Goal: Contribute content

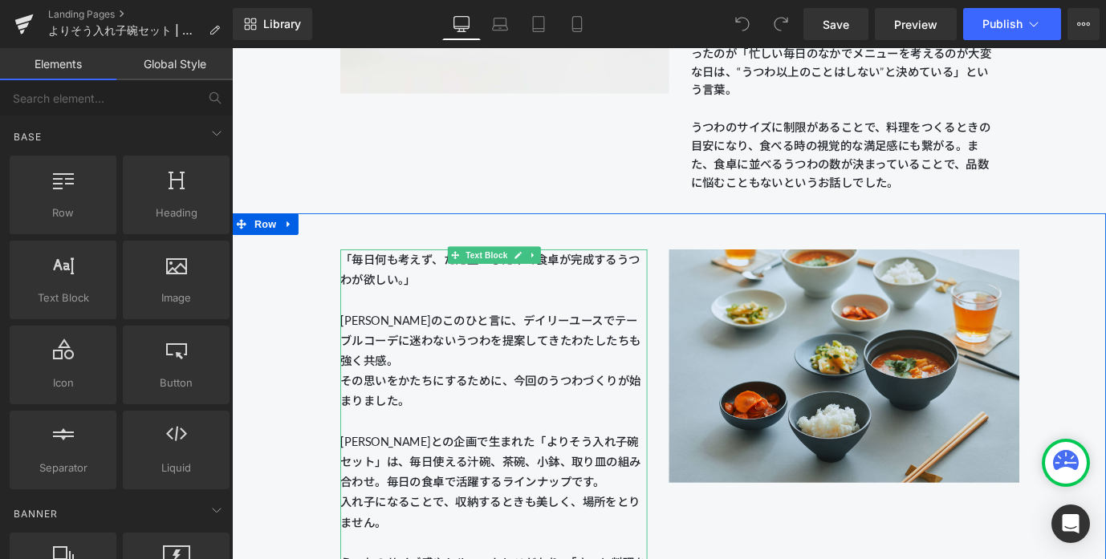
click at [494, 424] on span "その思いをかたちにするために、今回のうつわづくりが始まりました。" at bounding box center [519, 429] width 334 height 38
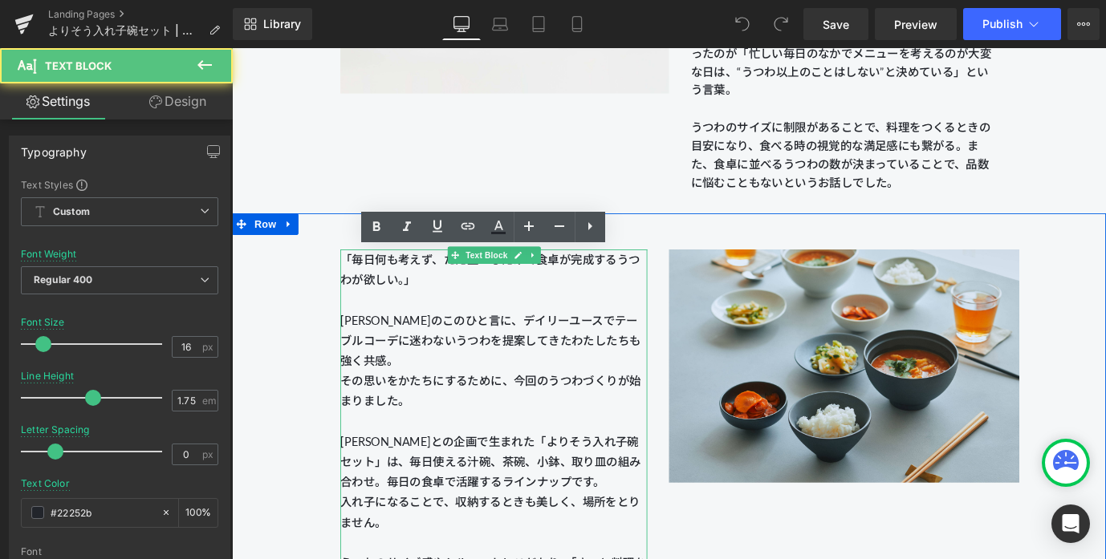
scroll to position [1622, 0]
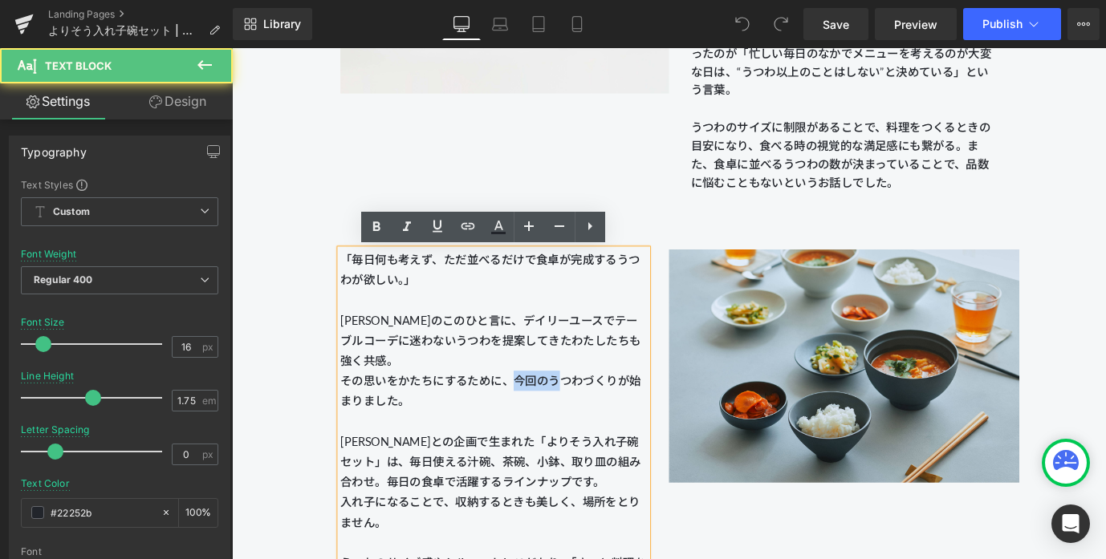
drag, startPoint x: 548, startPoint y: 415, endPoint x: 591, endPoint y: 415, distance: 42.5
click at [591, 415] on span "その思いをかたちにするために、今回のうつわづくりが始まりました。" at bounding box center [519, 429] width 334 height 38
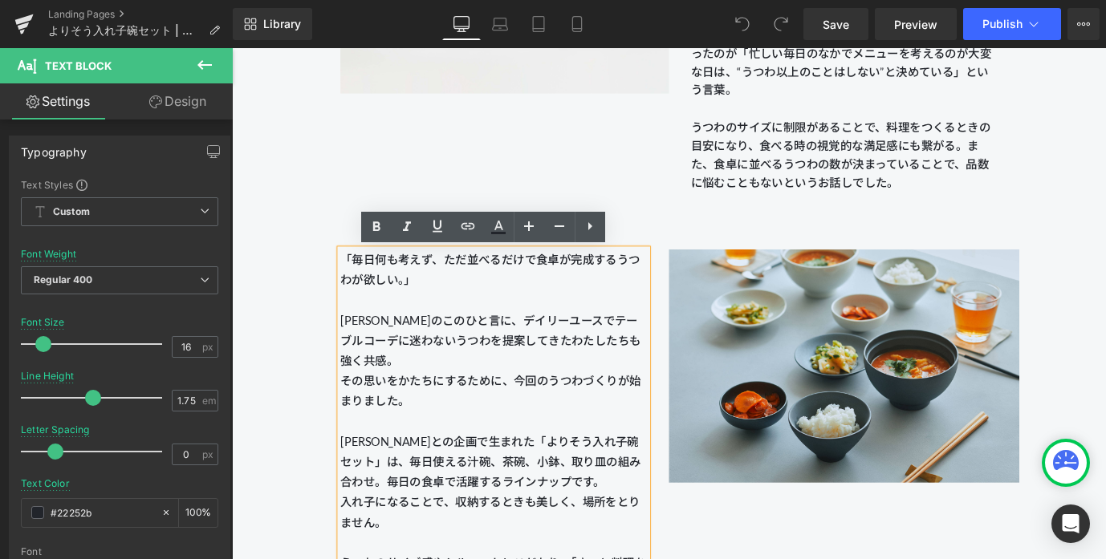
click at [621, 417] on span "その思いをかたちにするために、今回のうつわづくりが始まりました。" at bounding box center [519, 429] width 334 height 38
drag, startPoint x: 661, startPoint y: 415, endPoint x: 677, endPoint y: 430, distance: 22.1
click at [677, 430] on p "「毎日何も考えず、ただ並べるだけで食卓が完成するうつわが欲しい。」 [PERSON_NAME]のこのひと言に、デイリーユースでテーブルコーデに迷わないうつわを…" at bounding box center [522, 474] width 341 height 405
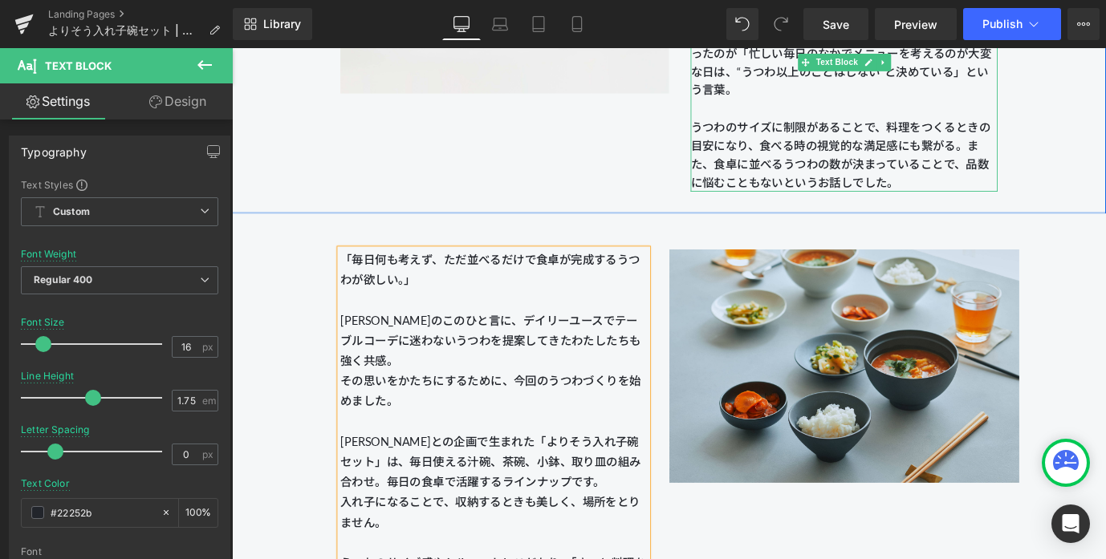
click at [932, 189] on p "[PERSON_NAME]との食卓にまつわる対話の中で印象的だったのが「忙しい毎日のなかでメニューを考えるのが大変な日は、“うつわ以上のことはしない”と決めて…" at bounding box center [912, 115] width 341 height 185
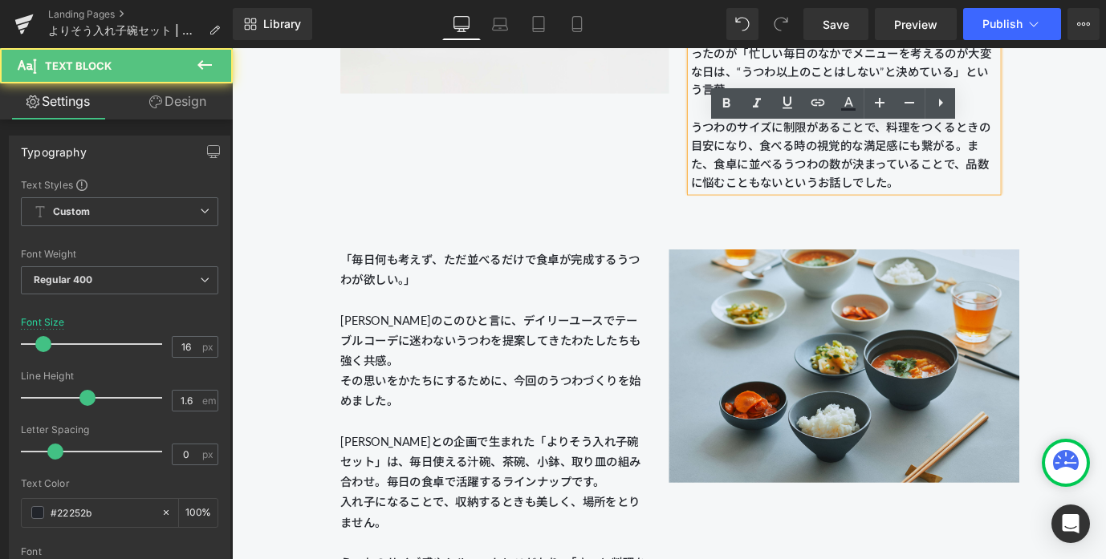
click at [919, 196] on p "[PERSON_NAME]との食卓にまつわる対話の中で印象的だったのが「忙しい毎日のなかでメニューを考えるのが大変な日は、“うつわ以上のことはしない”と決めて…" at bounding box center [912, 115] width 341 height 185
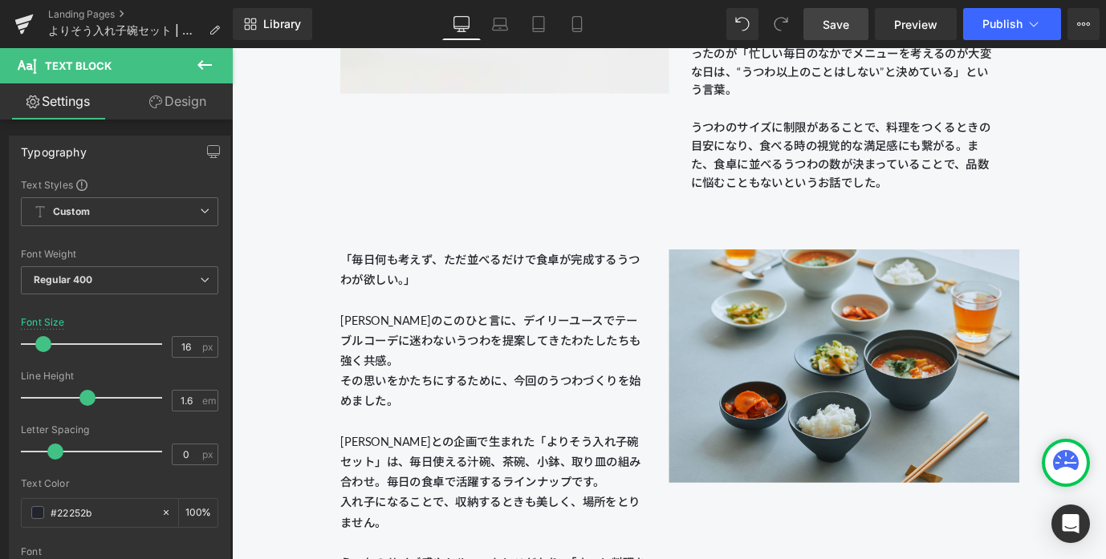
click at [854, 18] on link "Save" at bounding box center [835, 24] width 65 height 32
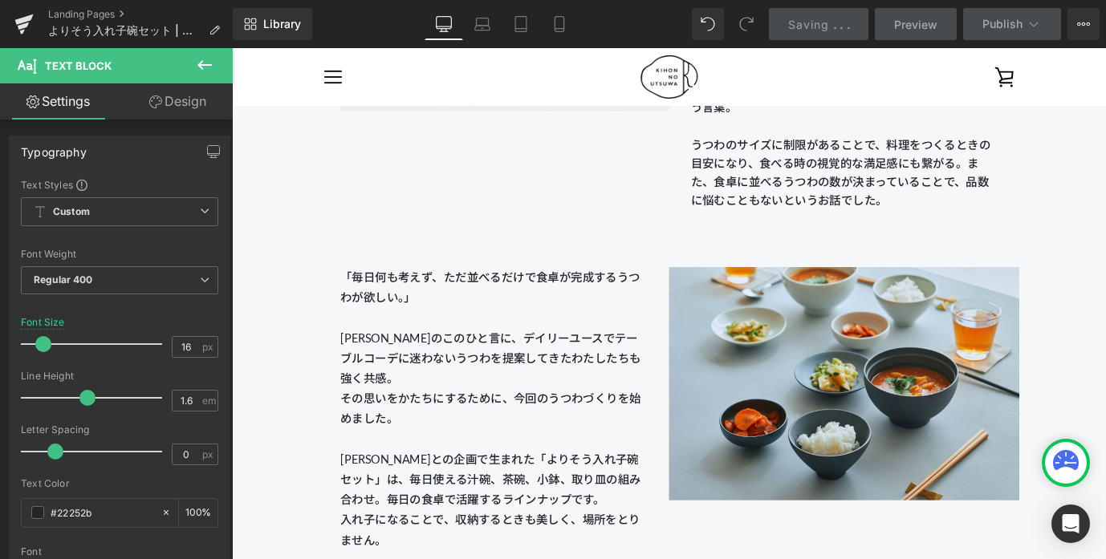
scroll to position [1596, 0]
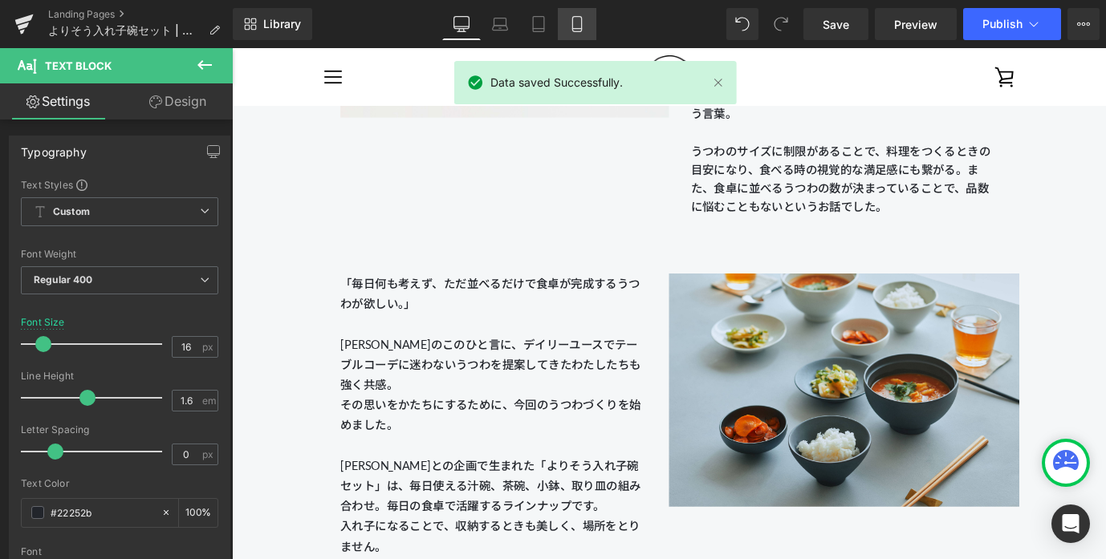
click at [563, 30] on link "Mobile" at bounding box center [577, 24] width 39 height 32
type input "14"
type input "100"
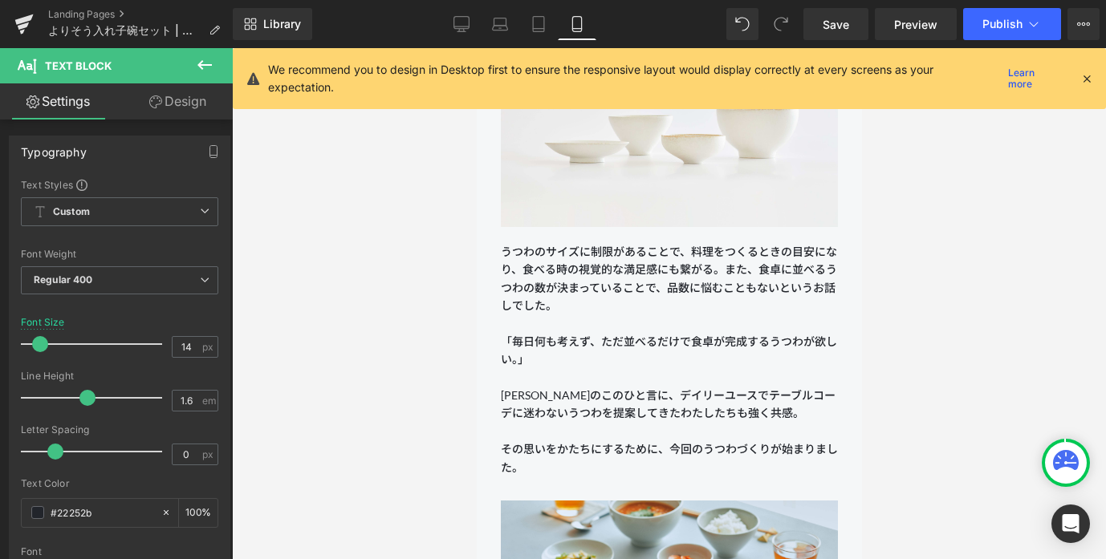
scroll to position [1294, 0]
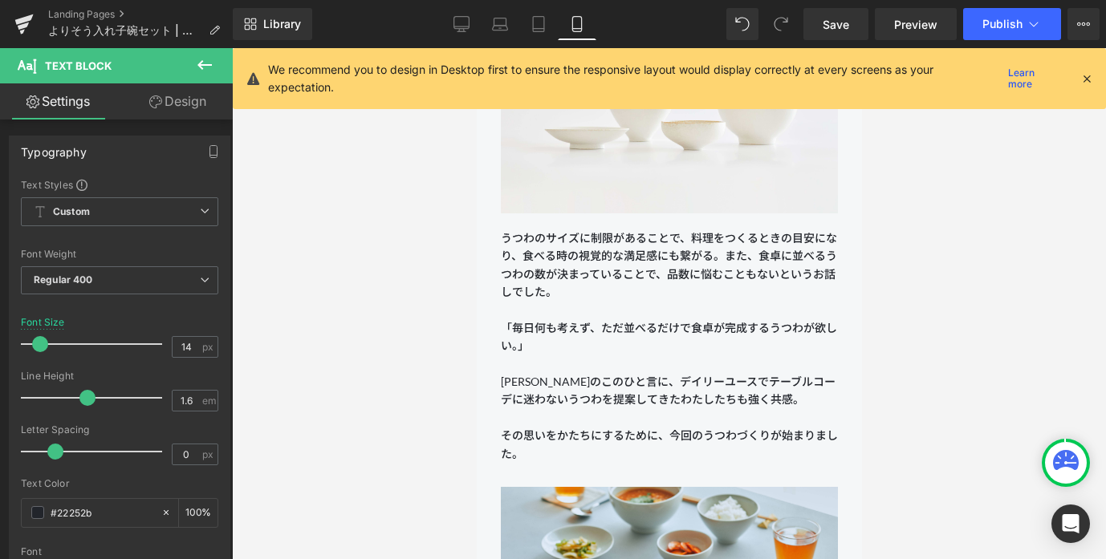
click at [590, 279] on p "うつわのサイズに制限があることで、料理をつくるときの目安になり、食べる時の視覚的な満足感にも繋がる。また、食卓に並べるうつわの数が決まっていることで、品数に悩…" at bounding box center [668, 293] width 337 height 126
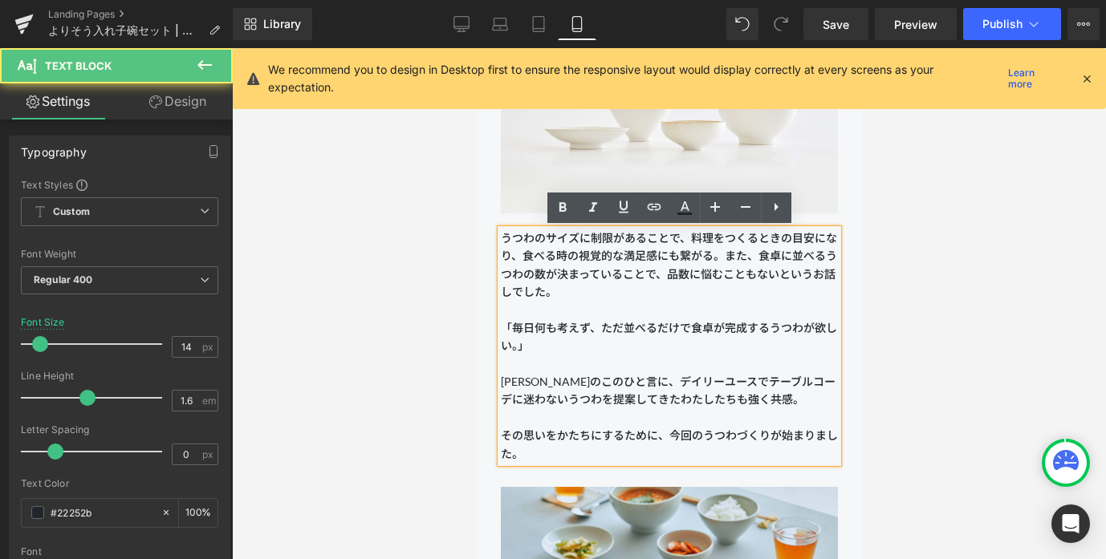
click at [508, 290] on p "うつわのサイズに制限があることで、料理をつくるときの目安になり、食べる時の視覚的な満足感にも繋がる。また、食卓に並べるうつわの数が決まっていることで、品数に悩…" at bounding box center [668, 293] width 337 height 126
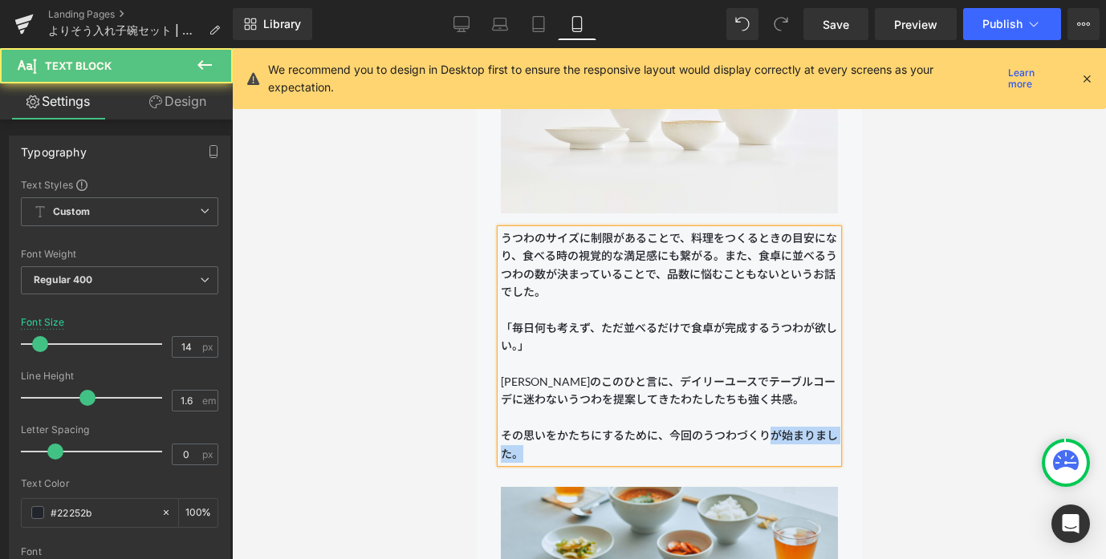
drag, startPoint x: 773, startPoint y: 439, endPoint x: 802, endPoint y: 449, distance: 30.5
click at [802, 449] on p "その思いをかたちにするために、今回のうつわづくりが始まりました。" at bounding box center [668, 445] width 337 height 36
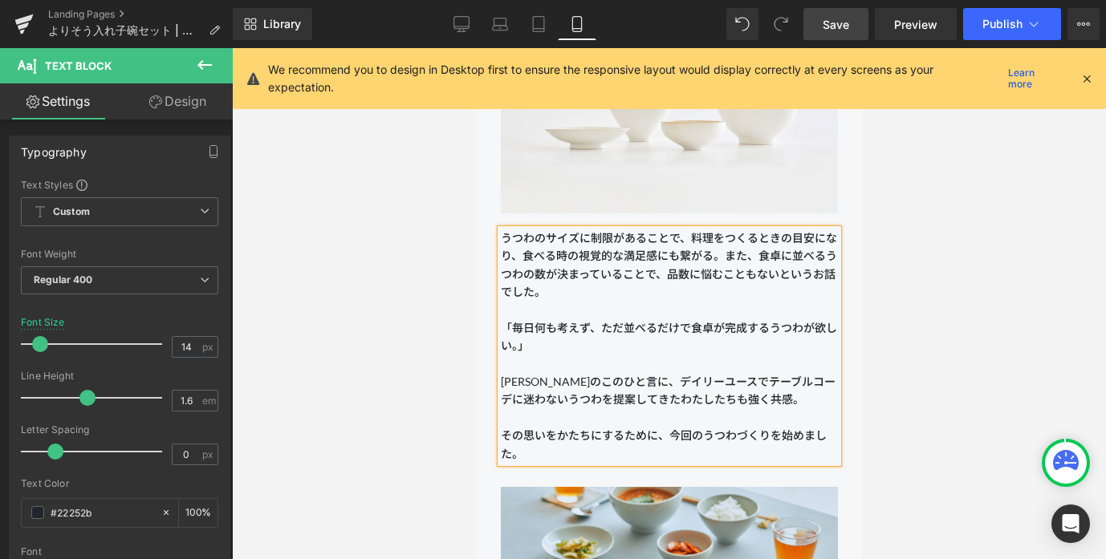
click at [849, 23] on span "Save" at bounding box center [836, 24] width 26 height 17
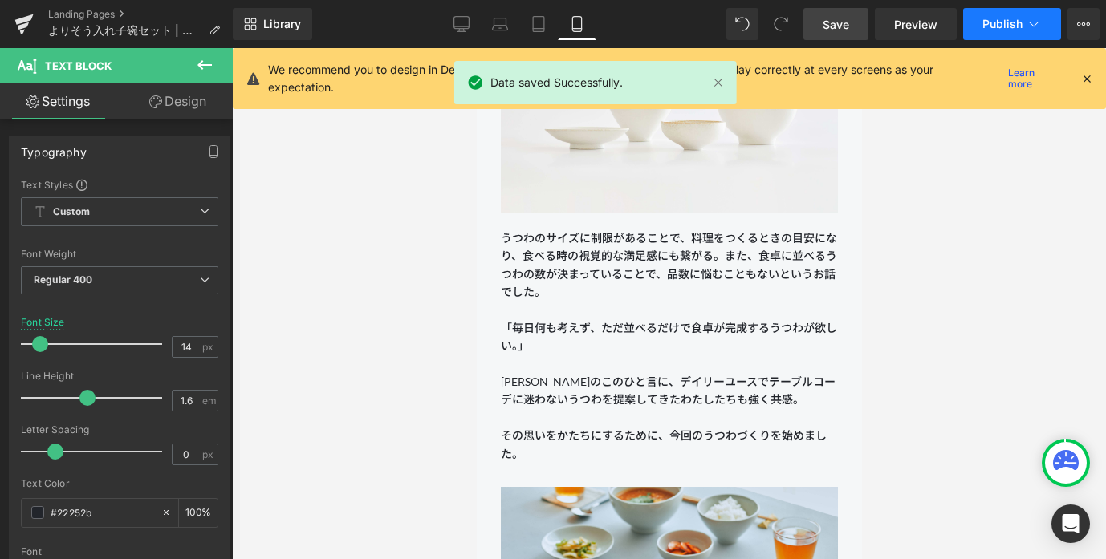
click at [1027, 28] on icon at bounding box center [1034, 24] width 16 height 16
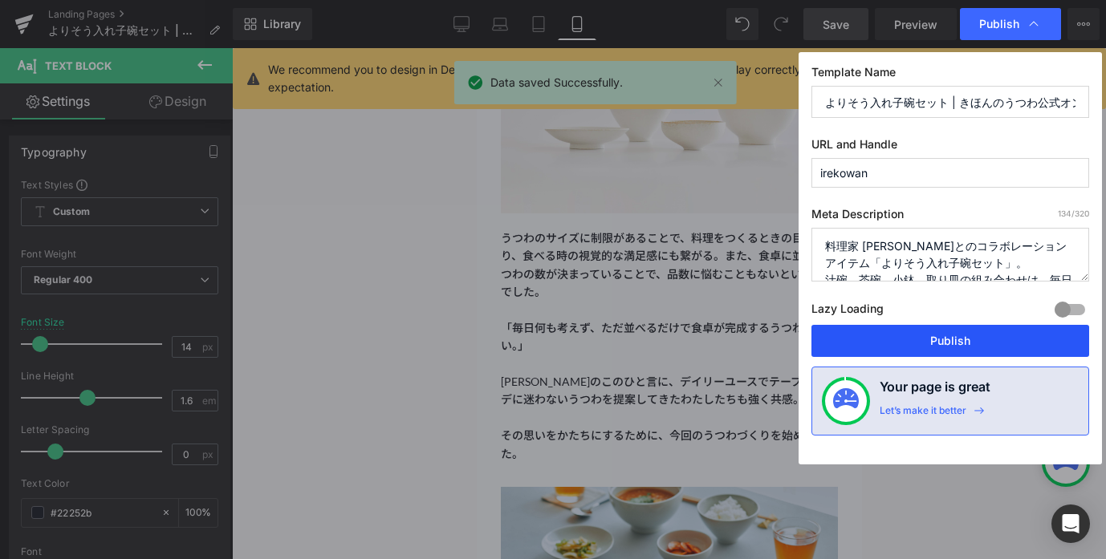
click at [947, 335] on button "Publish" at bounding box center [950, 341] width 278 height 32
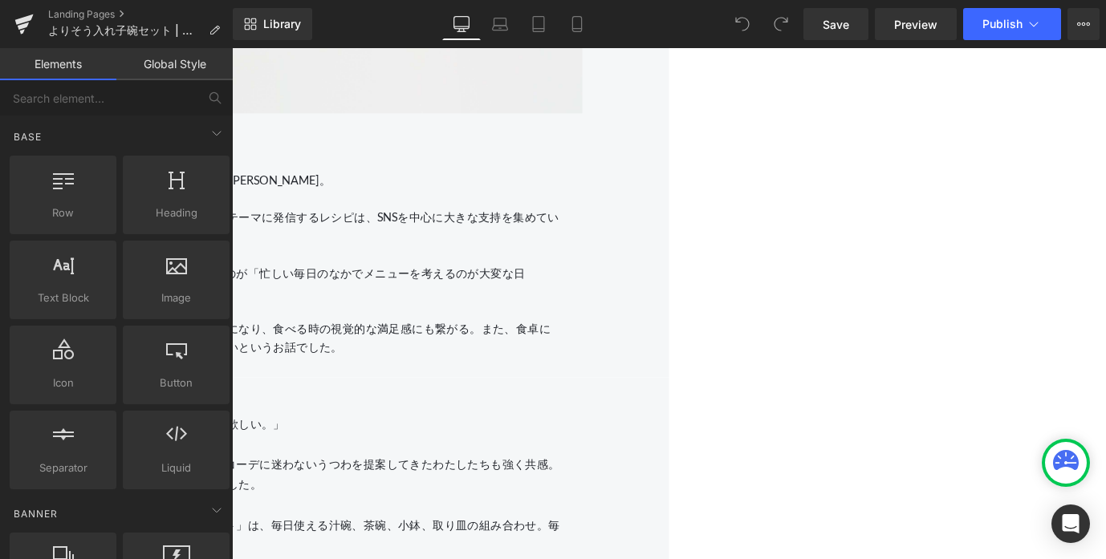
scroll to position [1838, 0]
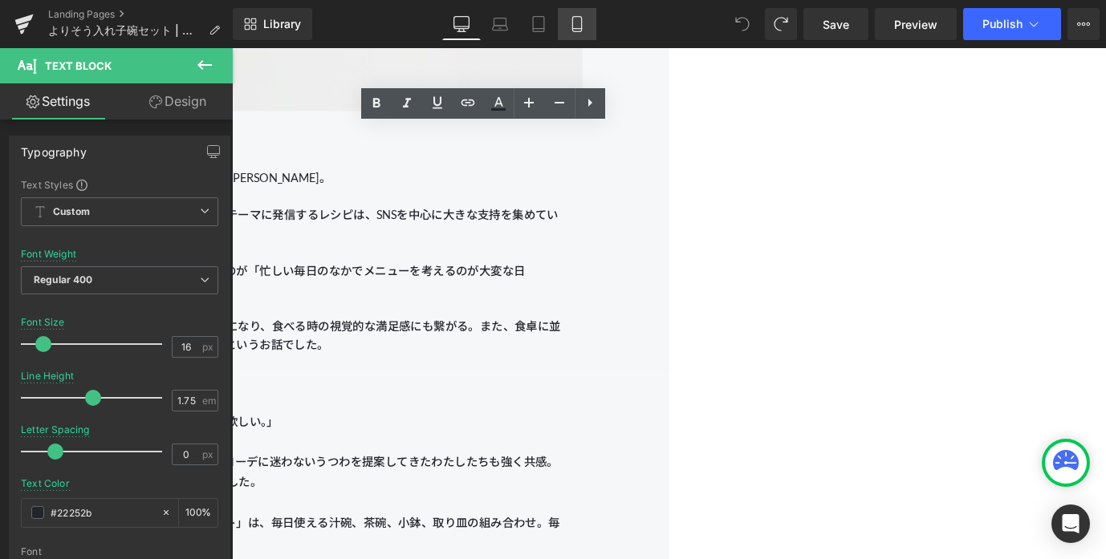
click at [581, 26] on icon at bounding box center [577, 24] width 16 height 16
type input "14"
type input "100"
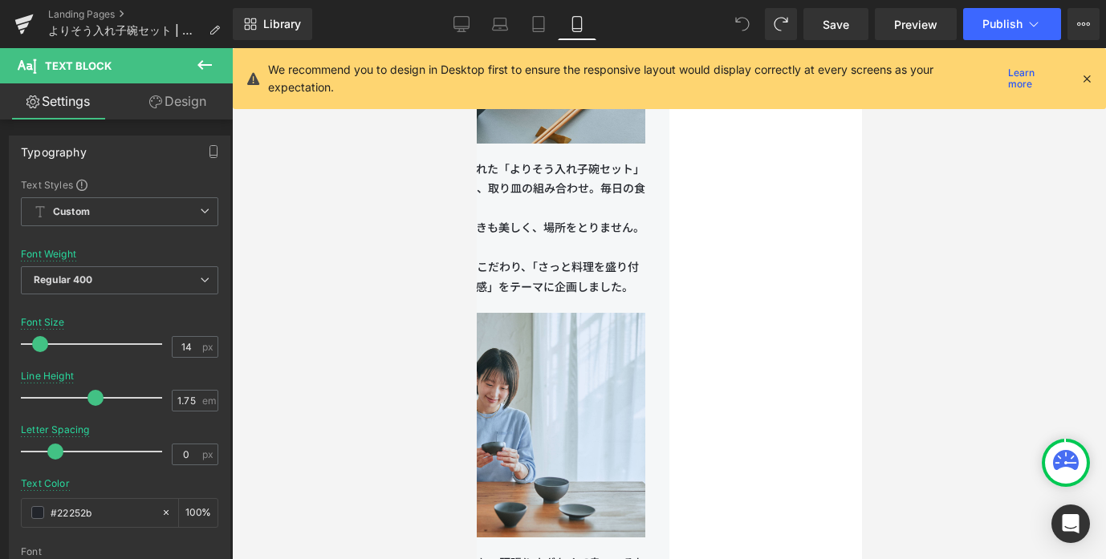
scroll to position [1849, 0]
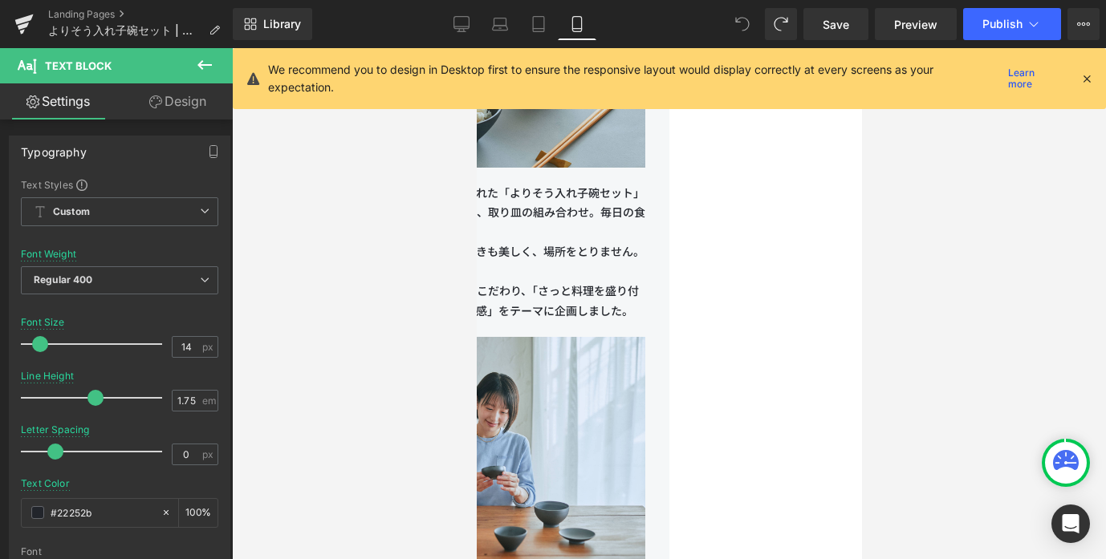
click at [645, 224] on p "[PERSON_NAME]との企画で生まれた「よりそう入れ子碗セット」は、毎日使える汁碗、茶碗、小鉢、取り皿の組み合わせ。毎日の食卓で活躍するラインナップです。" at bounding box center [475, 213] width 337 height 59
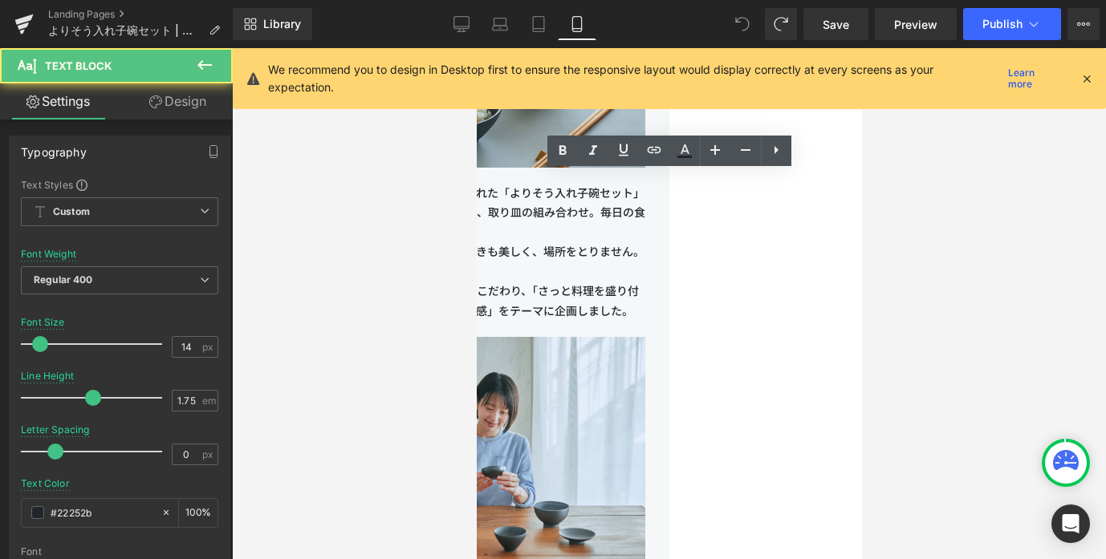
click at [645, 224] on p "[PERSON_NAME]との企画で生まれた「よりそう入れ子碗セット」は、毎日使える汁碗、茶碗、小鉢、取り皿の組み合わせ。毎日の食卓で活躍するラインナップです。" at bounding box center [475, 213] width 337 height 59
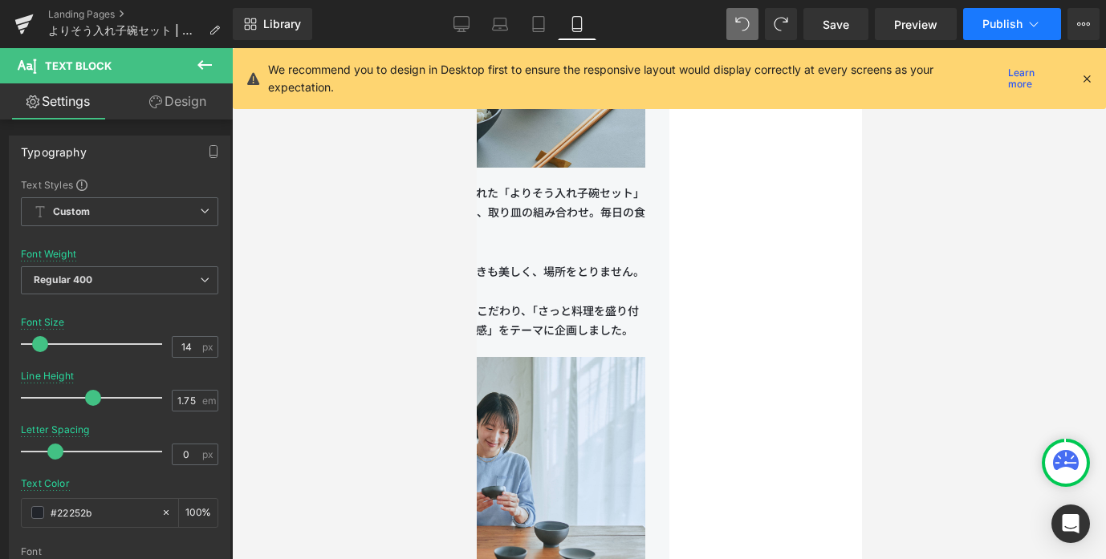
click at [1006, 19] on span "Publish" at bounding box center [1002, 24] width 40 height 13
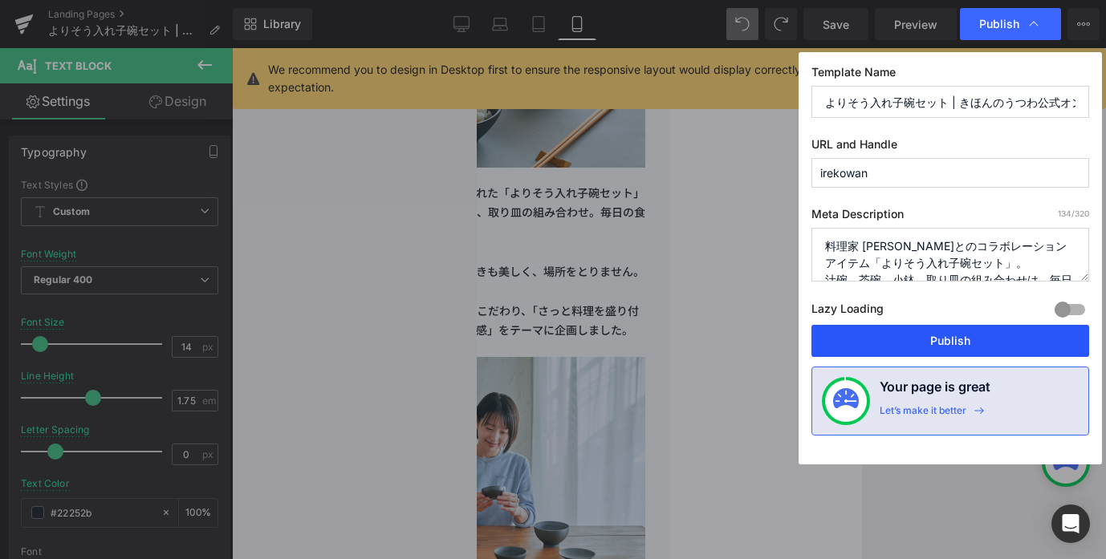
click at [933, 340] on button "Publish" at bounding box center [950, 341] width 278 height 32
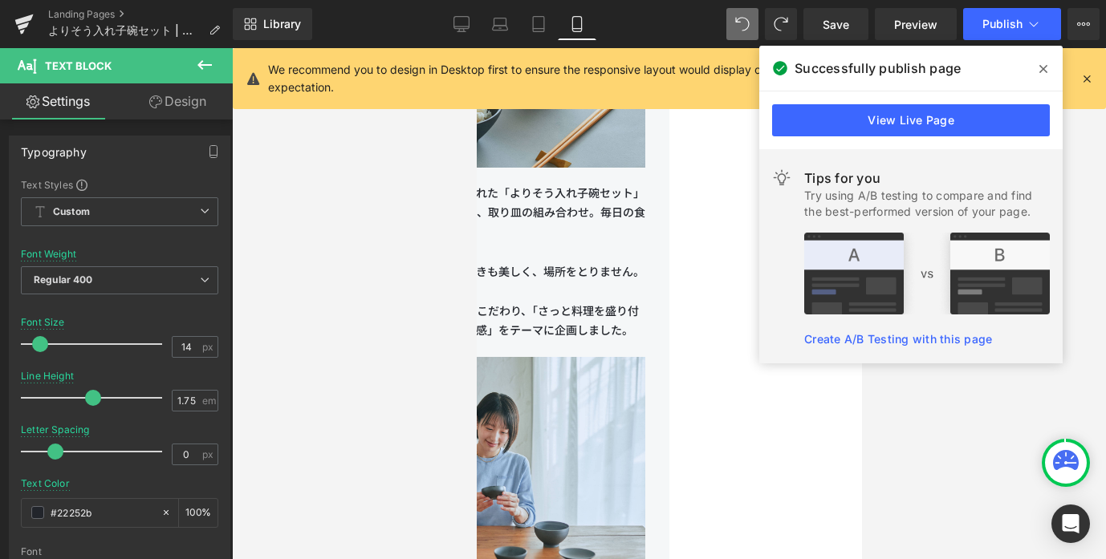
click at [645, 348] on img at bounding box center [475, 469] width 337 height 257
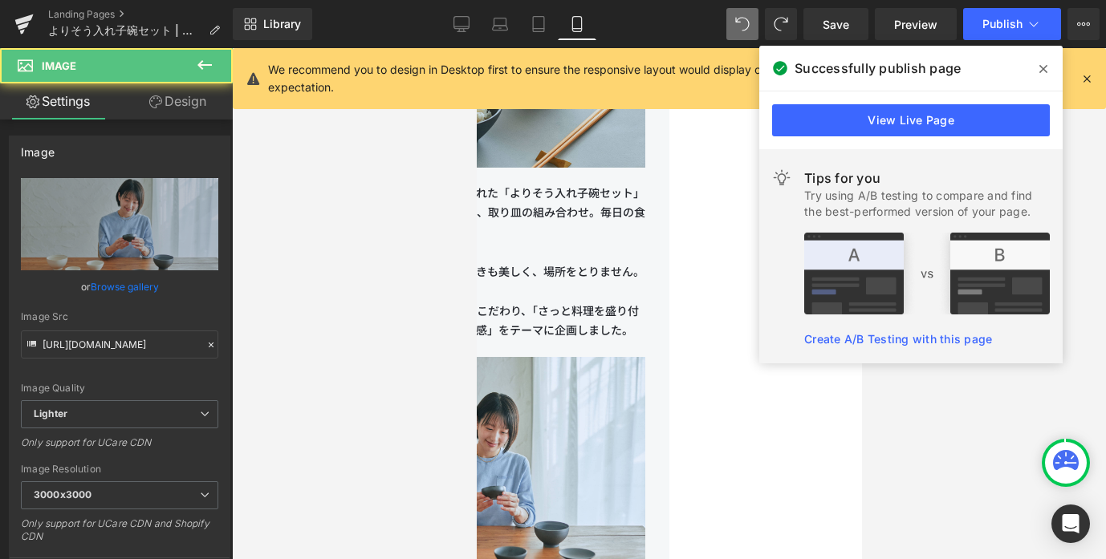
click at [645, 266] on p "入れ子になることで、収納するときも美しく、場所をとりません。" at bounding box center [475, 272] width 337 height 20
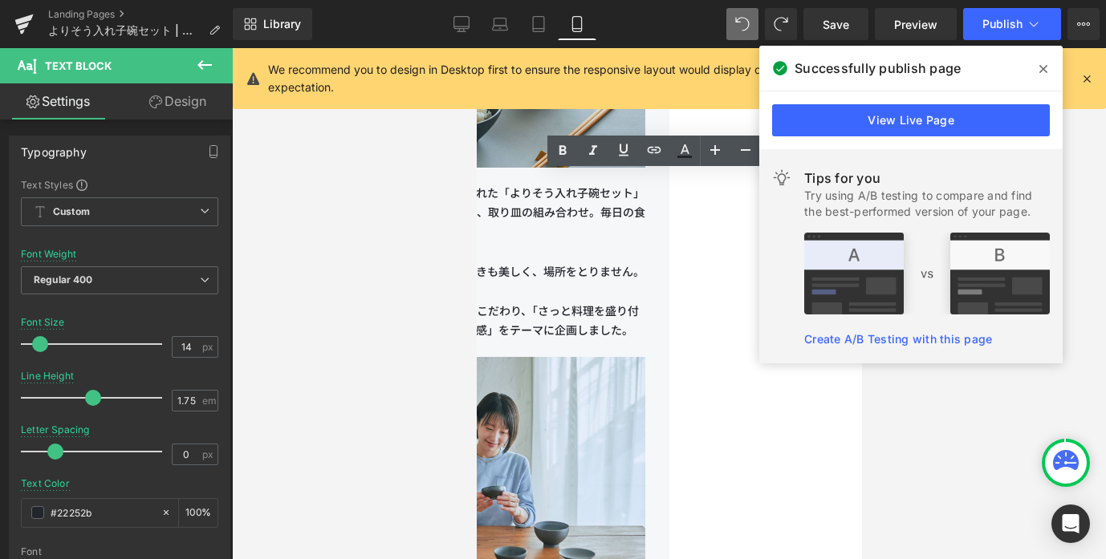
click at [645, 221] on p "[PERSON_NAME]との企画で生まれた「よりそう入れ子碗セット」は、毎日使える汁碗、茶碗、小鉢、取り皿の組み合わせ。毎日の食卓で活躍するラインナップです。" at bounding box center [475, 223] width 337 height 79
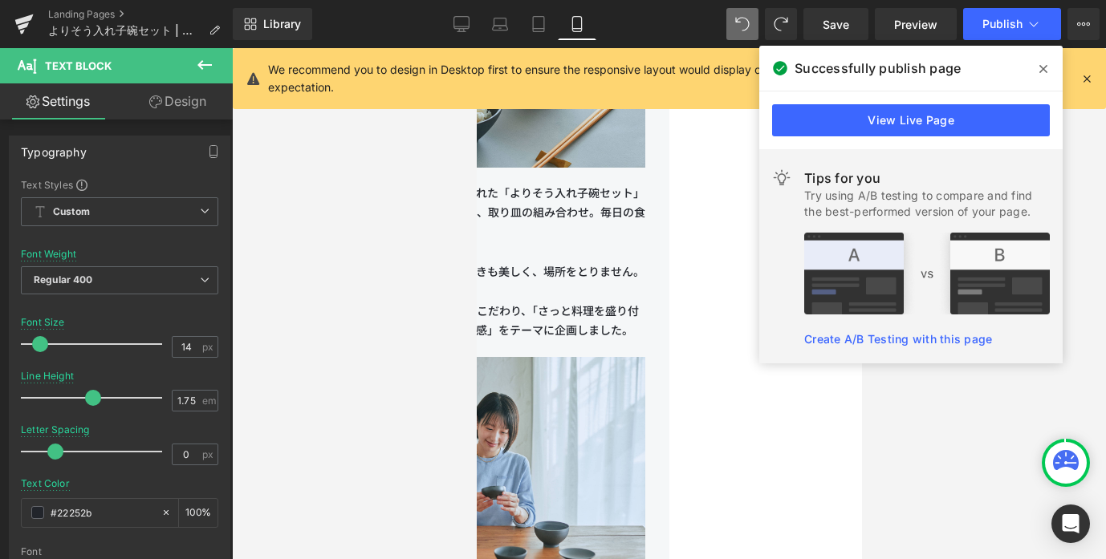
click at [1035, 63] on span at bounding box center [1044, 69] width 26 height 26
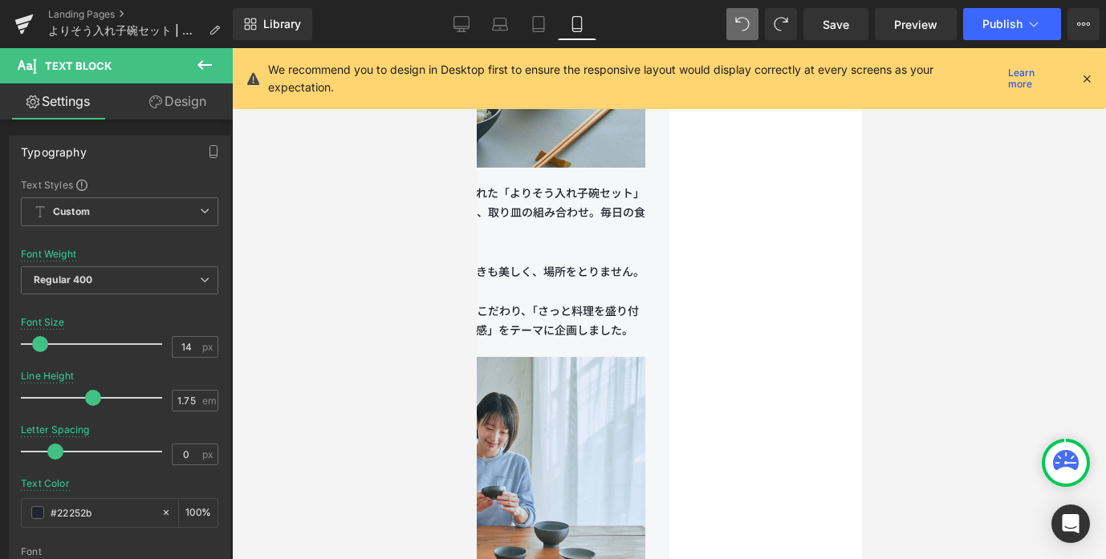
click at [645, 209] on p "[PERSON_NAME]との企画で生まれた「よりそう入れ子碗セット」は、毎日使える汁碗、茶碗、小鉢、取り皿の組み合わせ。毎日の食卓で活躍するラインナップです。" at bounding box center [475, 223] width 337 height 79
click at [841, 28] on span "Save" at bounding box center [836, 24] width 26 height 17
click at [1010, 30] on button "Publish" at bounding box center [1012, 24] width 98 height 32
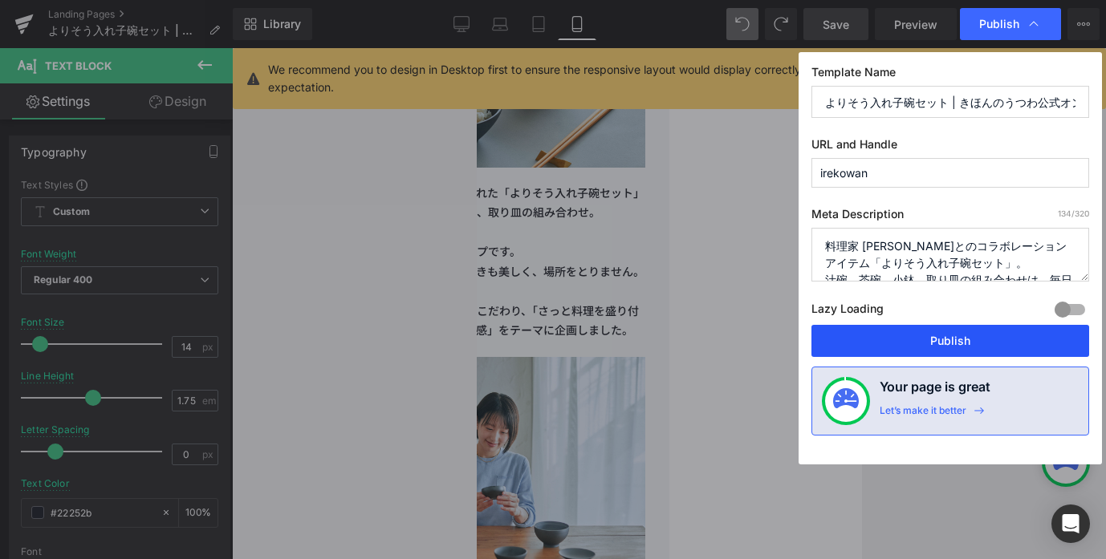
click at [944, 340] on button "Publish" at bounding box center [950, 341] width 278 height 32
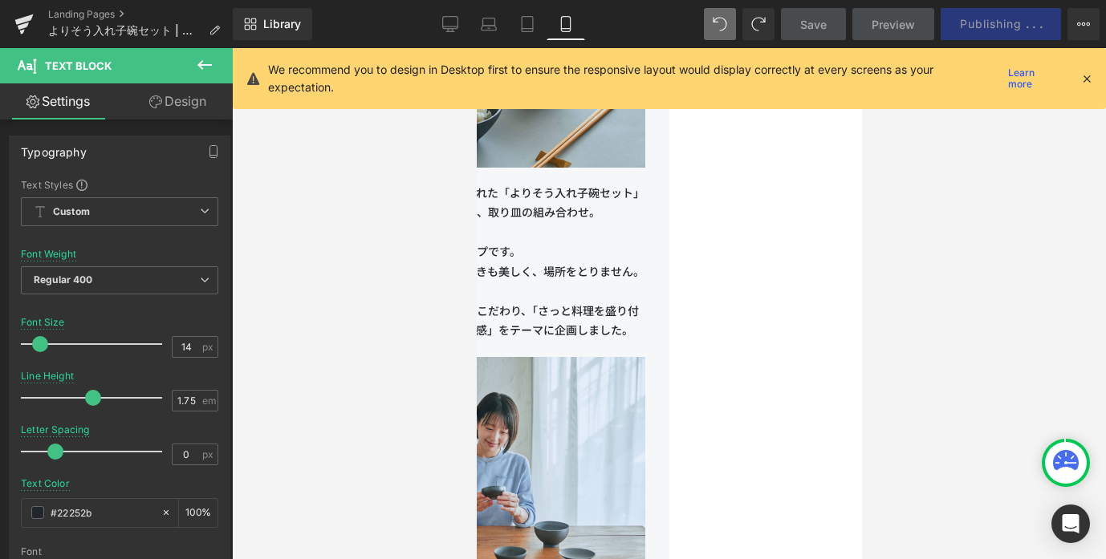
click at [311, 341] on div at bounding box center [309, 341] width 4 height 0
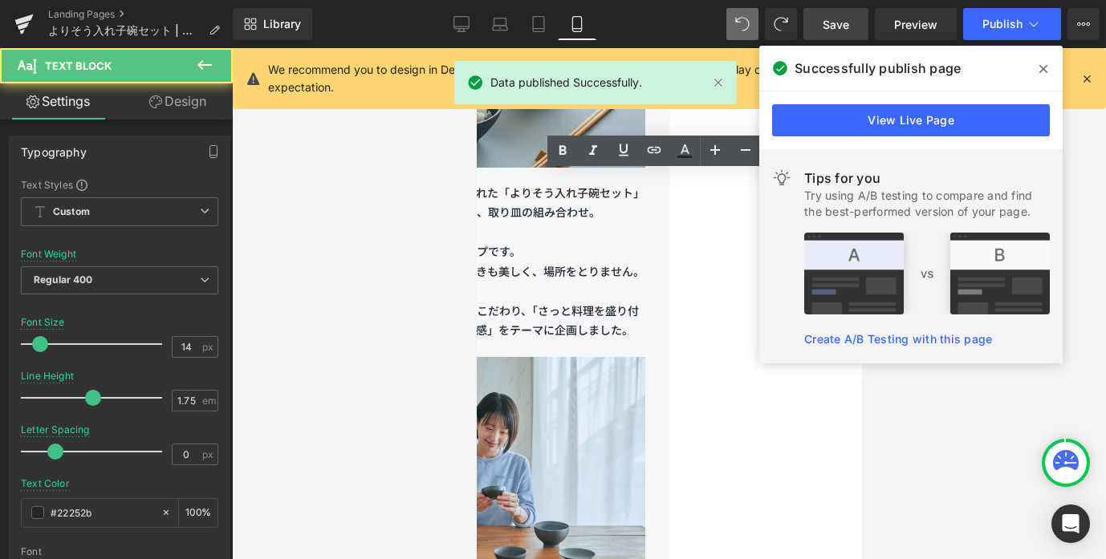
click at [502, 241] on p "長谷川あかりさんとの企画で生まれた「よりそう入れ子碗セット」は、毎日使える汁碗、茶碗、小鉢、取り皿の組み合わせ。 毎日の食卓で活躍するラインナップです。" at bounding box center [475, 223] width 337 height 79
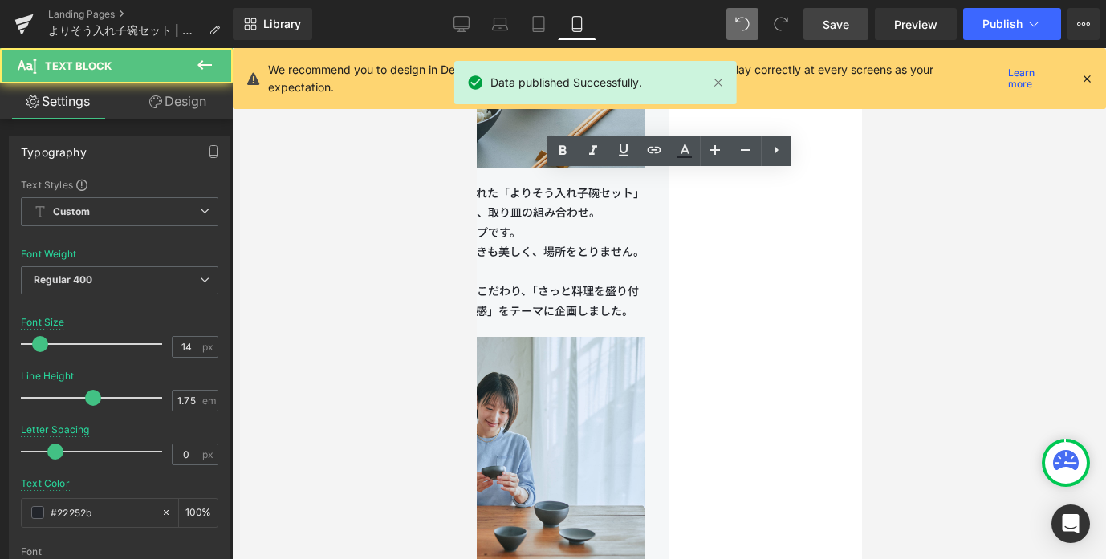
click at [503, 242] on p "入れ子になることで、収納するときも美しく、場所をとりません。" at bounding box center [475, 252] width 337 height 20
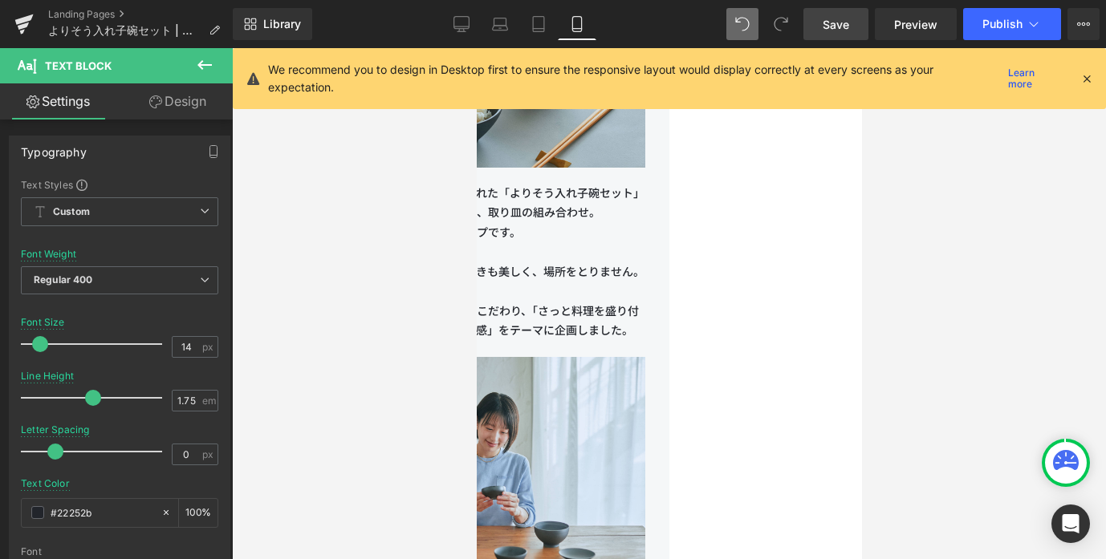
click at [843, 16] on span "Save" at bounding box center [836, 24] width 26 height 17
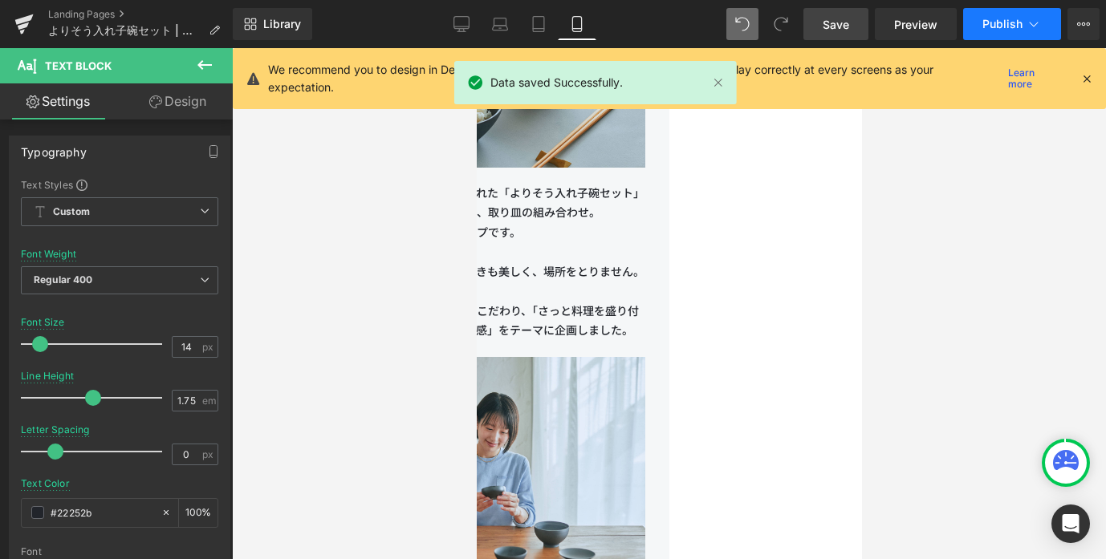
click at [1019, 26] on span "Publish" at bounding box center [1002, 24] width 40 height 13
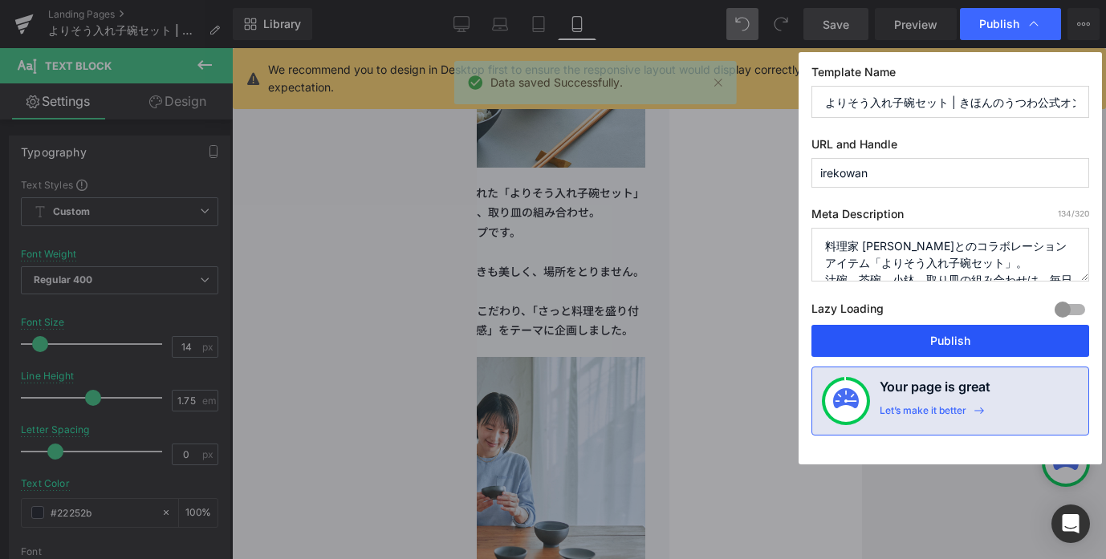
click at [935, 344] on button "Publish" at bounding box center [950, 341] width 278 height 32
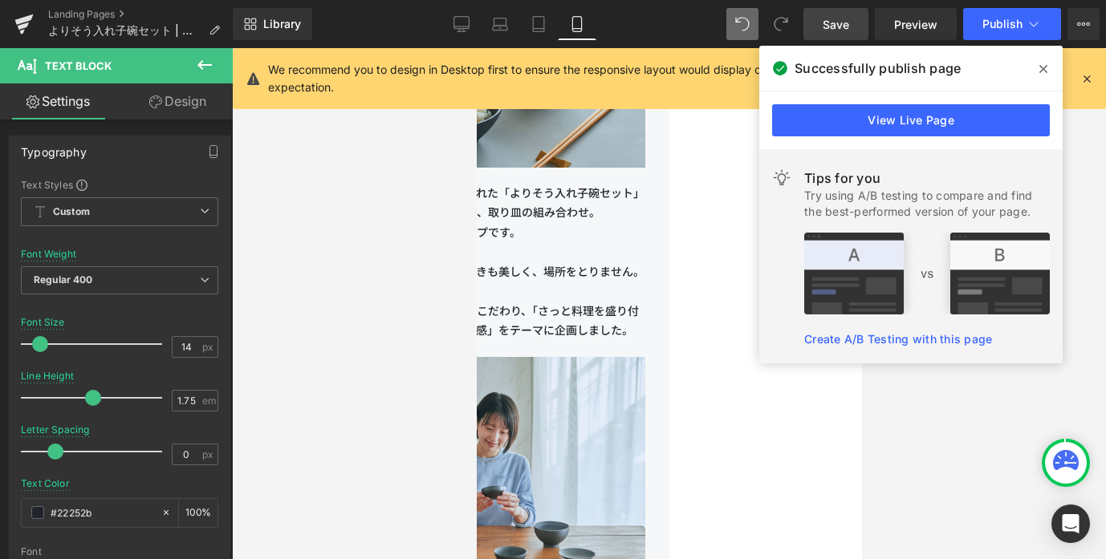
click at [611, 218] on p "長谷川あかりさんとの企画で生まれた「よりそう入れ子碗セット」は、毎日使える汁碗、茶碗、小鉢、取り皿の組み合わせ。 毎日の食卓で活躍するラインナップです。" at bounding box center [475, 213] width 337 height 59
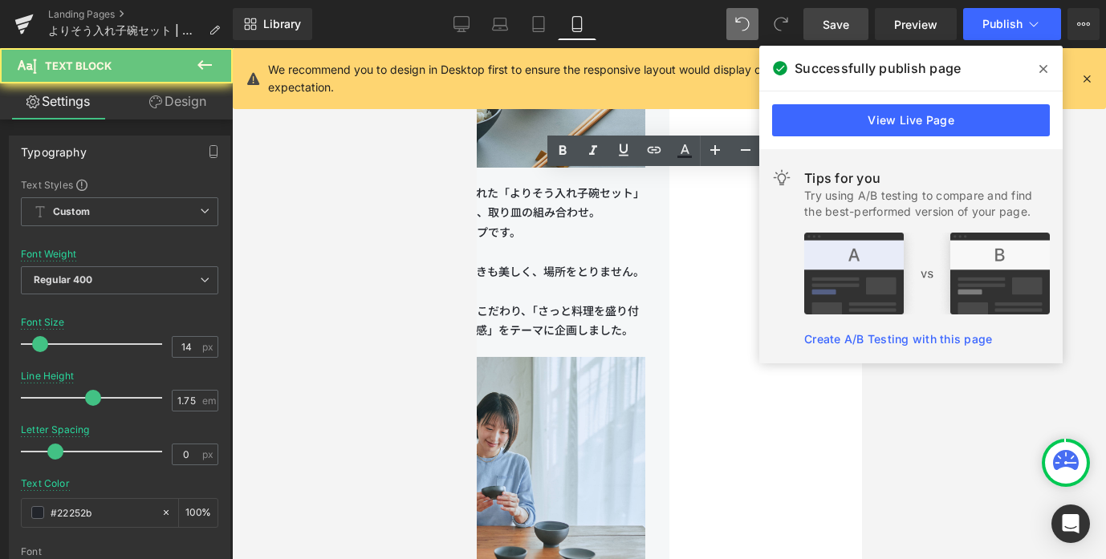
click at [502, 222] on p "長谷川あかりさんとの企画で生まれた「よりそう入れ子碗セット」は、毎日使える汁碗、茶碗、小鉢、取り皿の組み合わせ。 毎日の食卓で活躍するラインナップです。" at bounding box center [475, 213] width 337 height 59
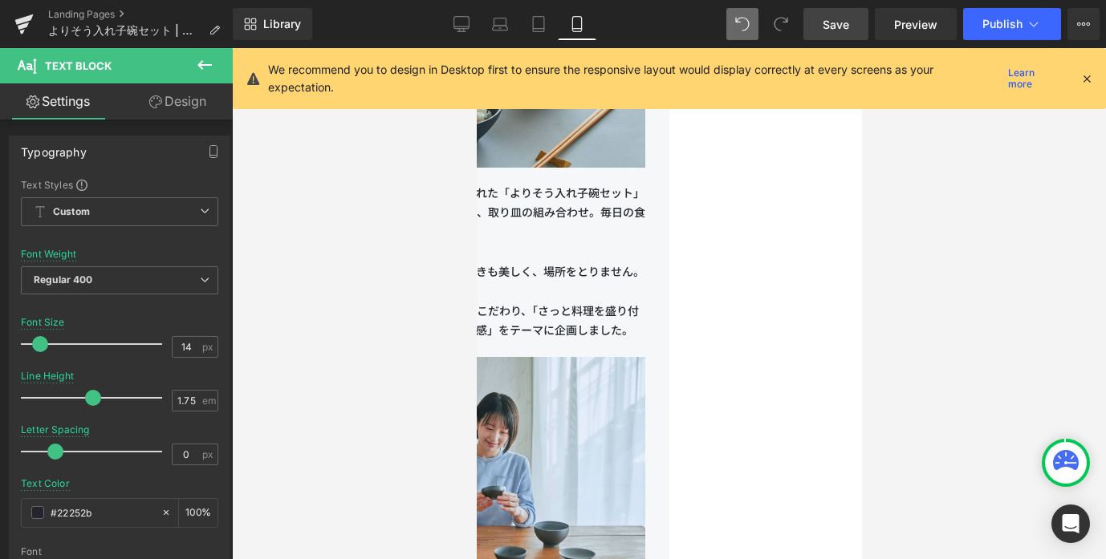
click at [841, 26] on span "Save" at bounding box center [836, 24] width 26 height 17
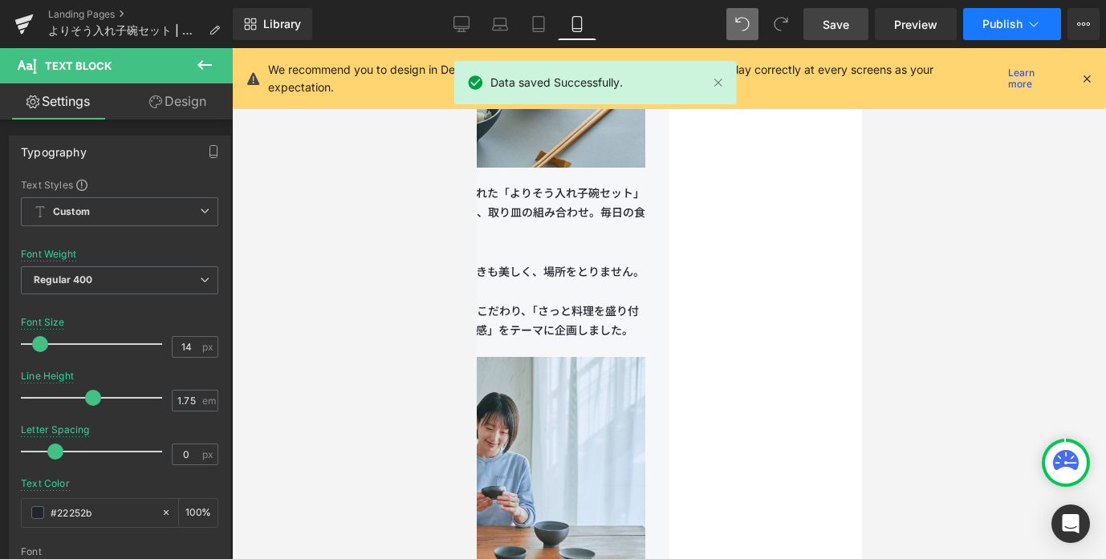
click at [996, 19] on span "Publish" at bounding box center [1002, 24] width 40 height 13
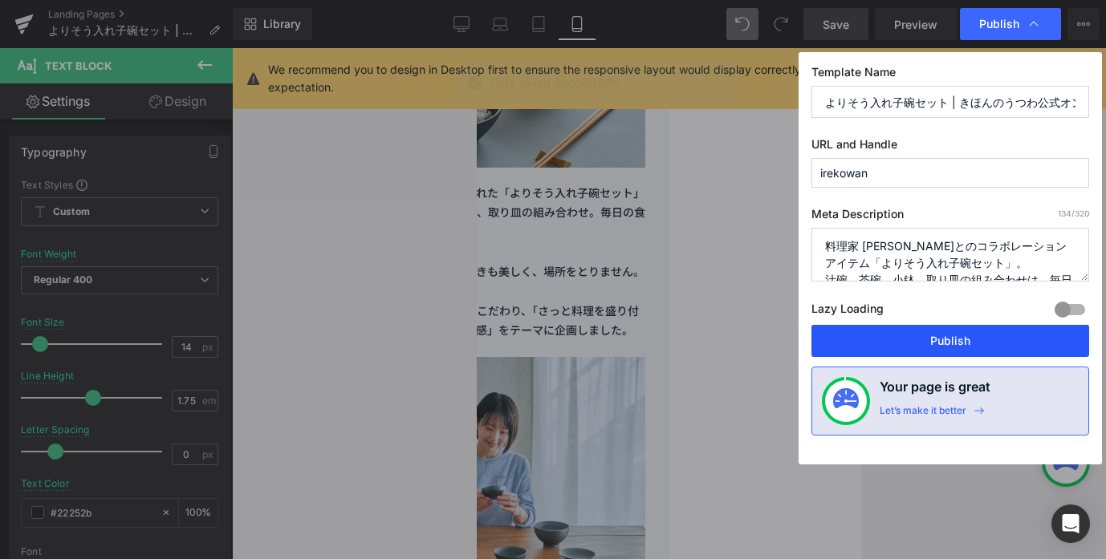
click at [908, 344] on button "Publish" at bounding box center [950, 341] width 278 height 32
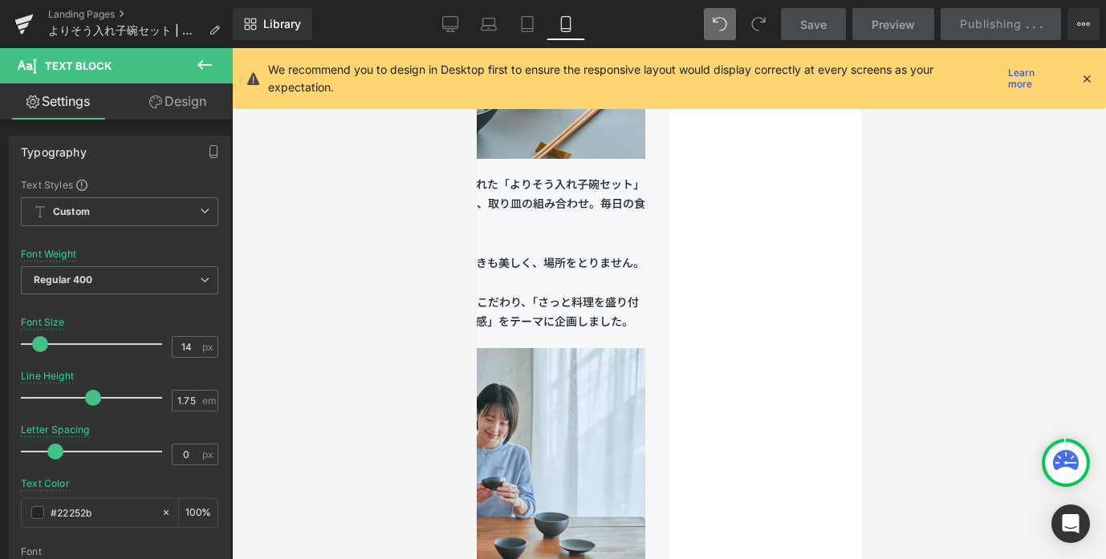
scroll to position [1856, 0]
